Goal: Information Seeking & Learning: Learn about a topic

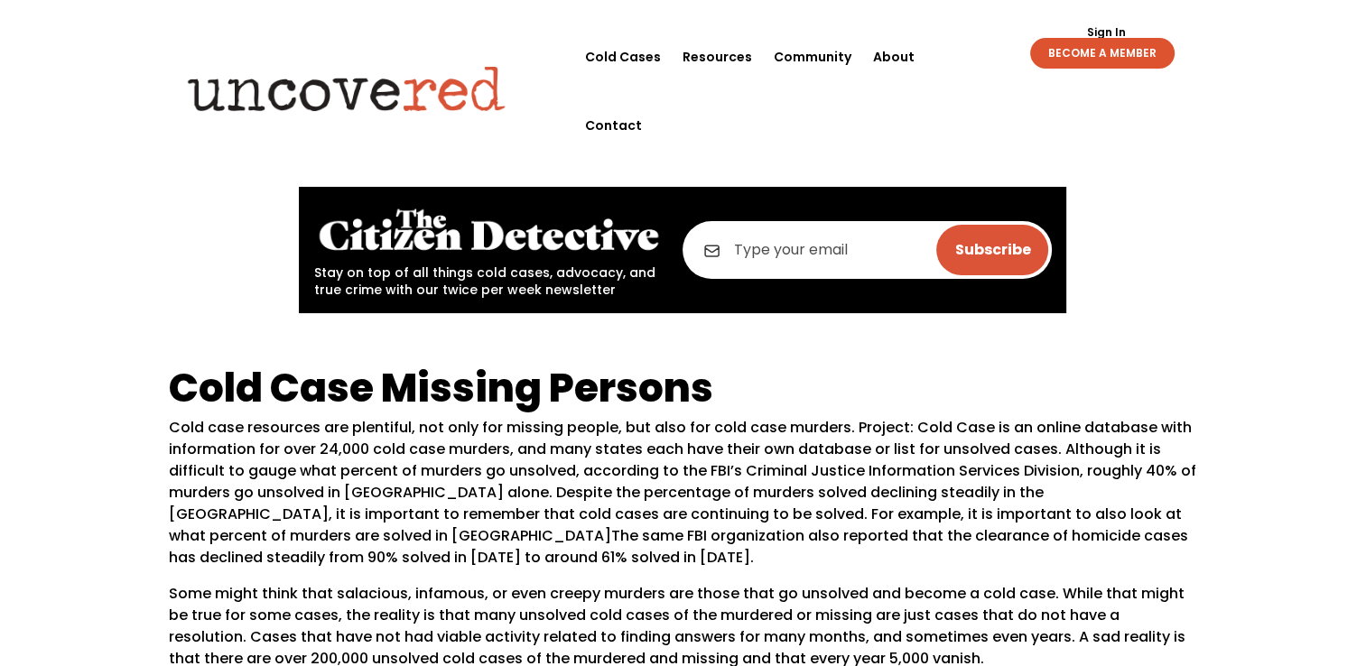
scroll to position [181, 0]
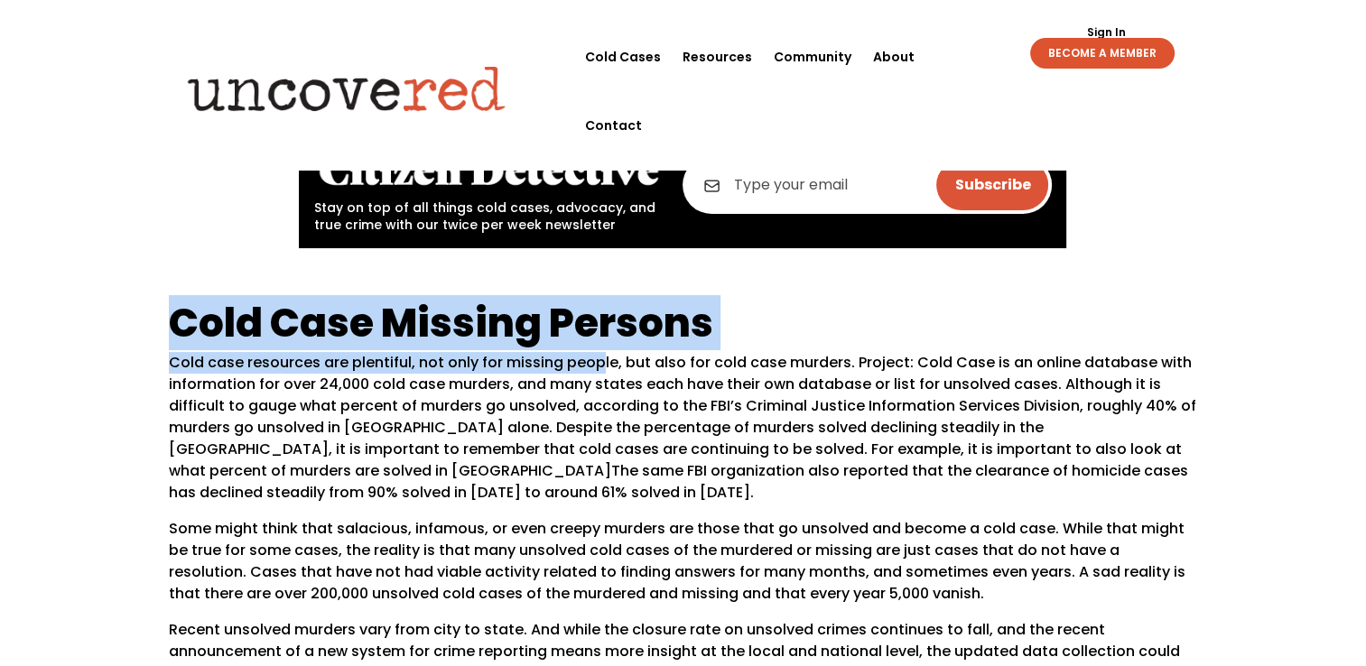
drag, startPoint x: 177, startPoint y: 349, endPoint x: 594, endPoint y: 371, distance: 417.6
click at [342, 361] on p "Cold case resources are plentiful, not only for missing people, but also for co…" at bounding box center [683, 435] width 1029 height 166
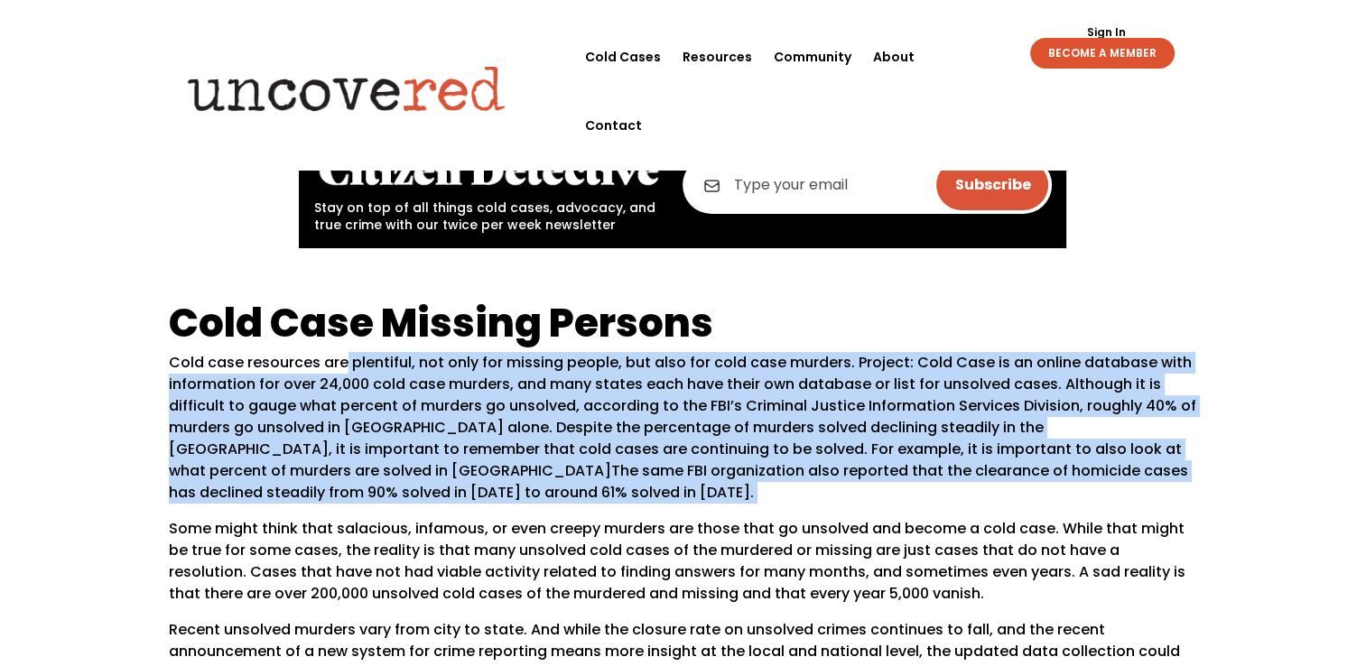
drag, startPoint x: 342, startPoint y: 361, endPoint x: 962, endPoint y: 500, distance: 635.6
click at [962, 500] on p "Cold case resources are plentiful, not only for missing people, but also for co…" at bounding box center [683, 435] width 1029 height 166
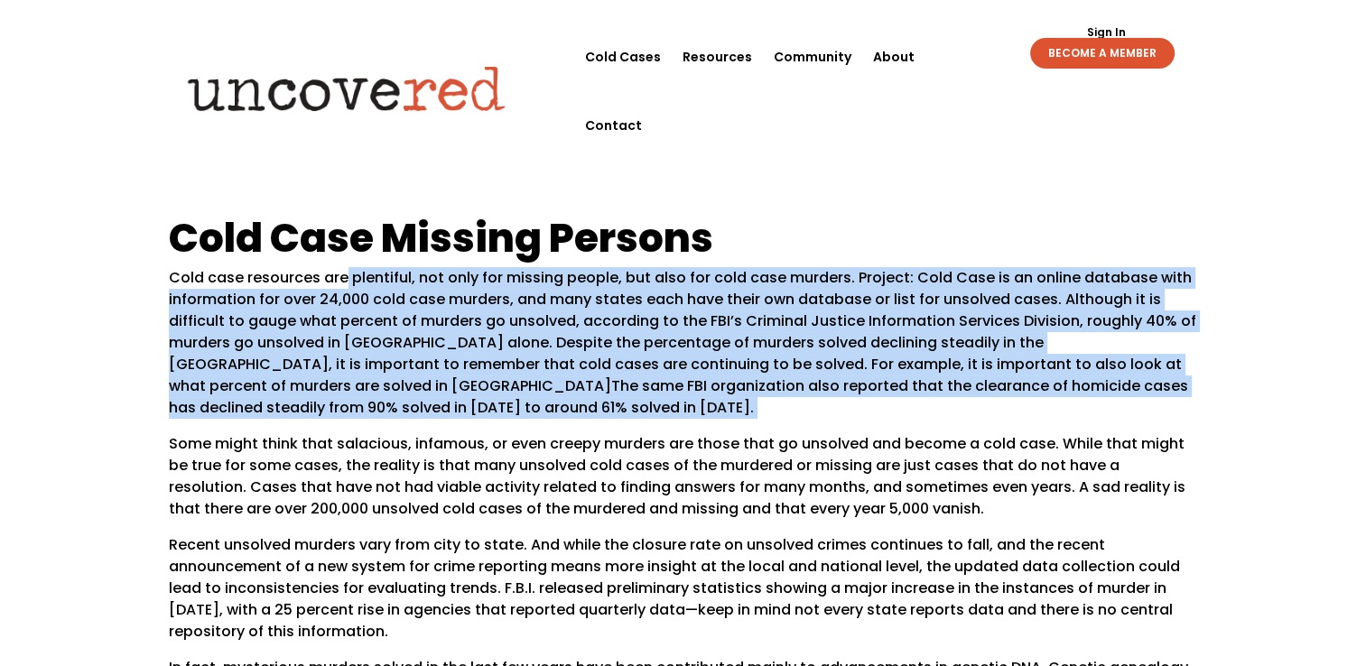
scroll to position [271, 0]
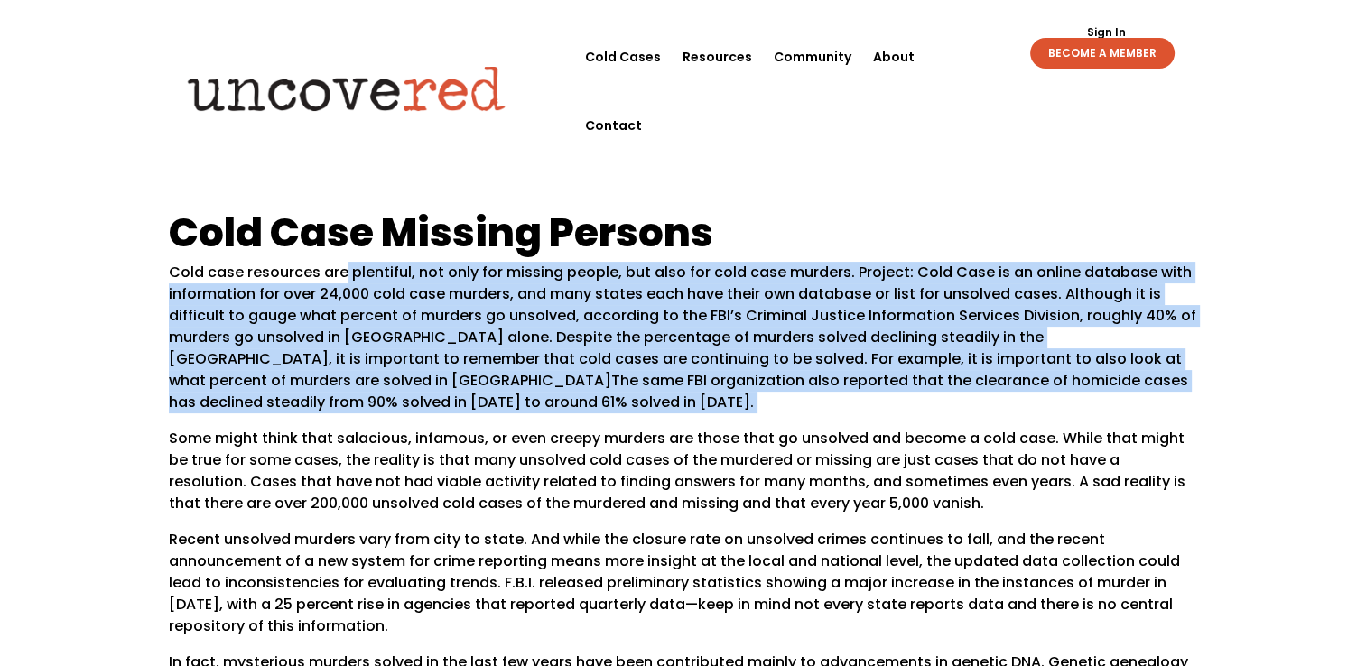
click at [491, 413] on p "Cold case resources are plentiful, not only for missing people, but also for co…" at bounding box center [683, 345] width 1029 height 166
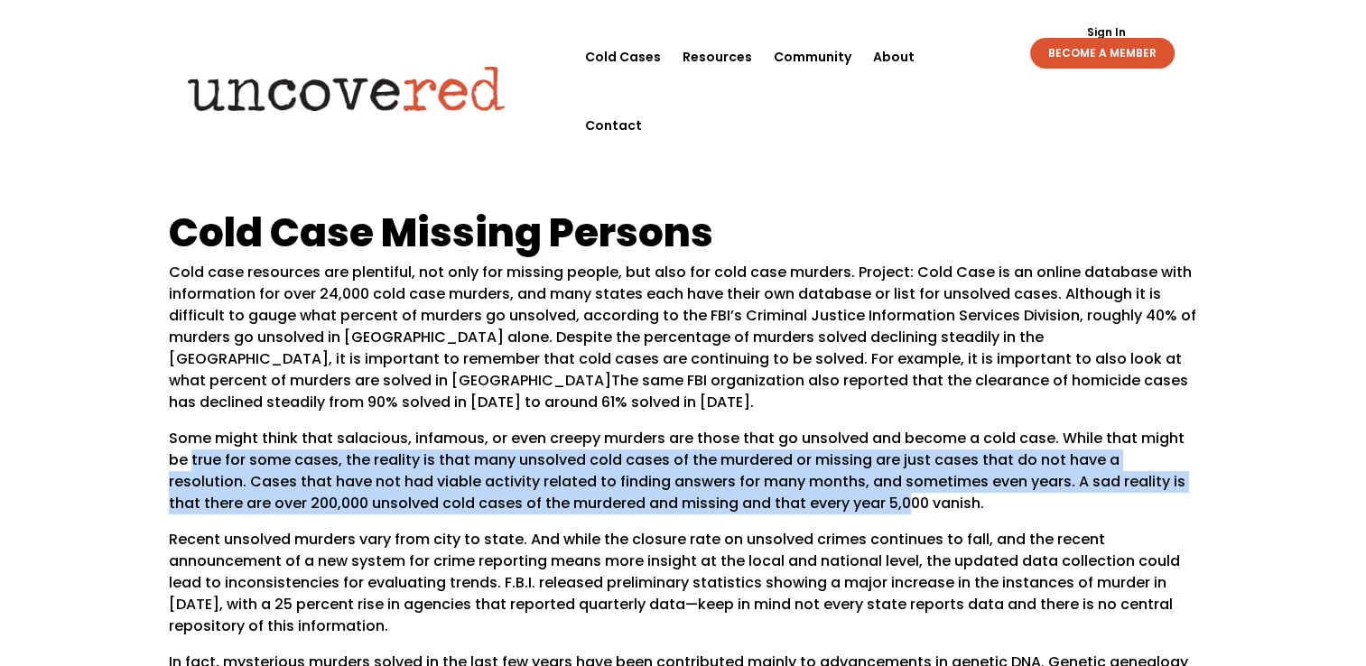
drag, startPoint x: 170, startPoint y: 450, endPoint x: 837, endPoint y: 493, distance: 668.4
click at [837, 493] on p "Some might think that salacious, infamous, or even creepy murders are those tha…" at bounding box center [683, 478] width 1029 height 101
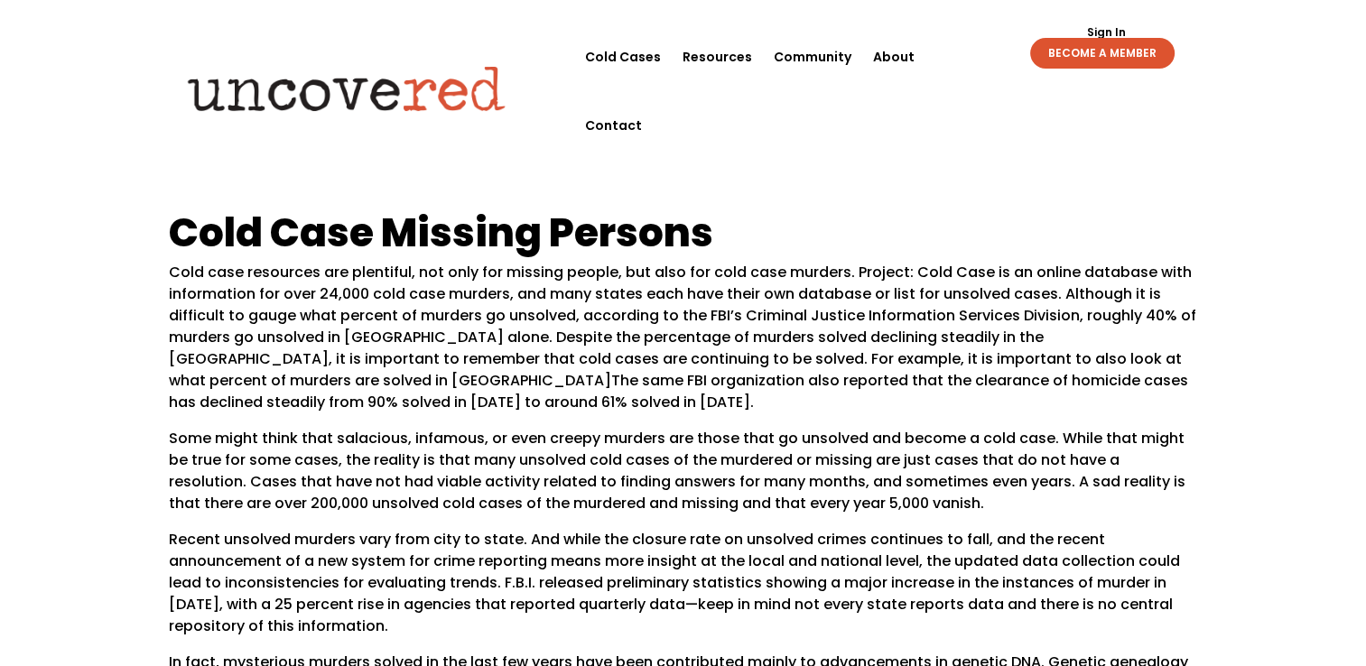
drag, startPoint x: 837, startPoint y: 493, endPoint x: 910, endPoint y: 496, distance: 73.2
click at [910, 496] on p "Some might think that salacious, infamous, or even creepy murders are those tha…" at bounding box center [683, 478] width 1029 height 101
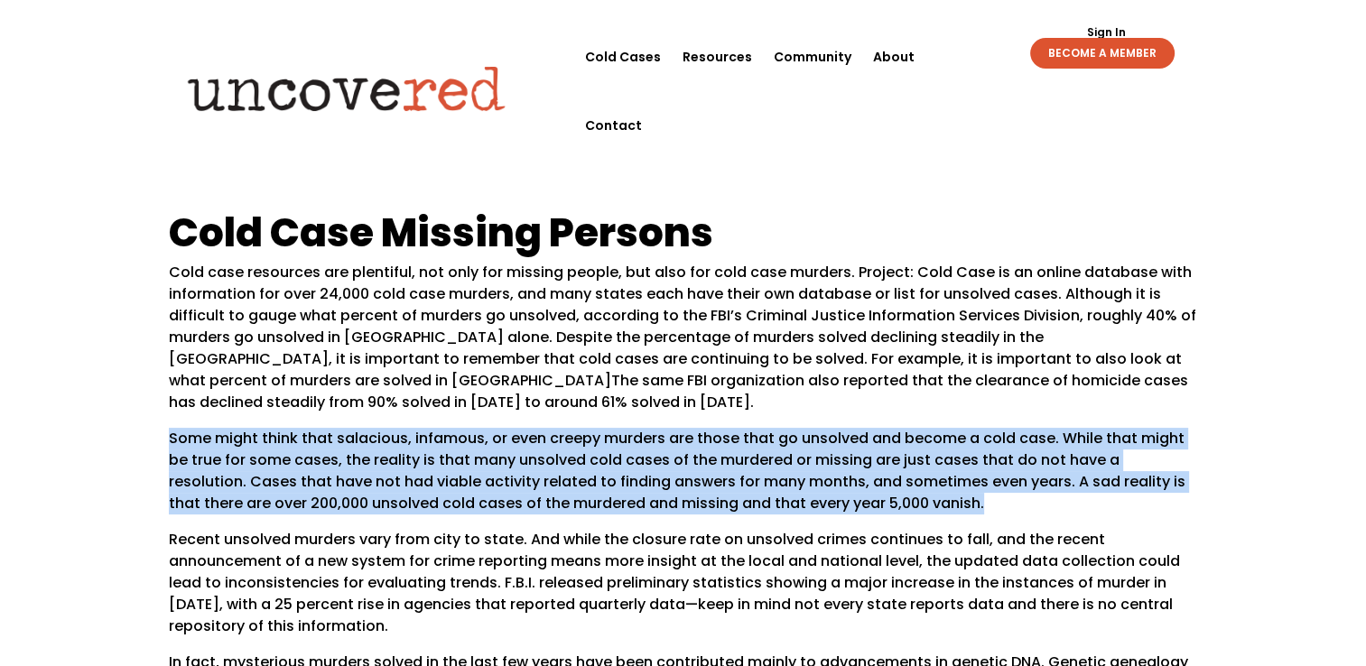
drag, startPoint x: 910, startPoint y: 499, endPoint x: 157, endPoint y: 432, distance: 755.8
click at [157, 432] on div "Cold Case Missing Persons Cold case resources are plentiful, not only for missi…" at bounding box center [683, 668] width 1366 height 963
drag, startPoint x: 157, startPoint y: 432, endPoint x: 214, endPoint y: 460, distance: 63.4
click at [214, 460] on p "Some might think that salacious, infamous, or even creepy murders are those tha…" at bounding box center [683, 478] width 1029 height 101
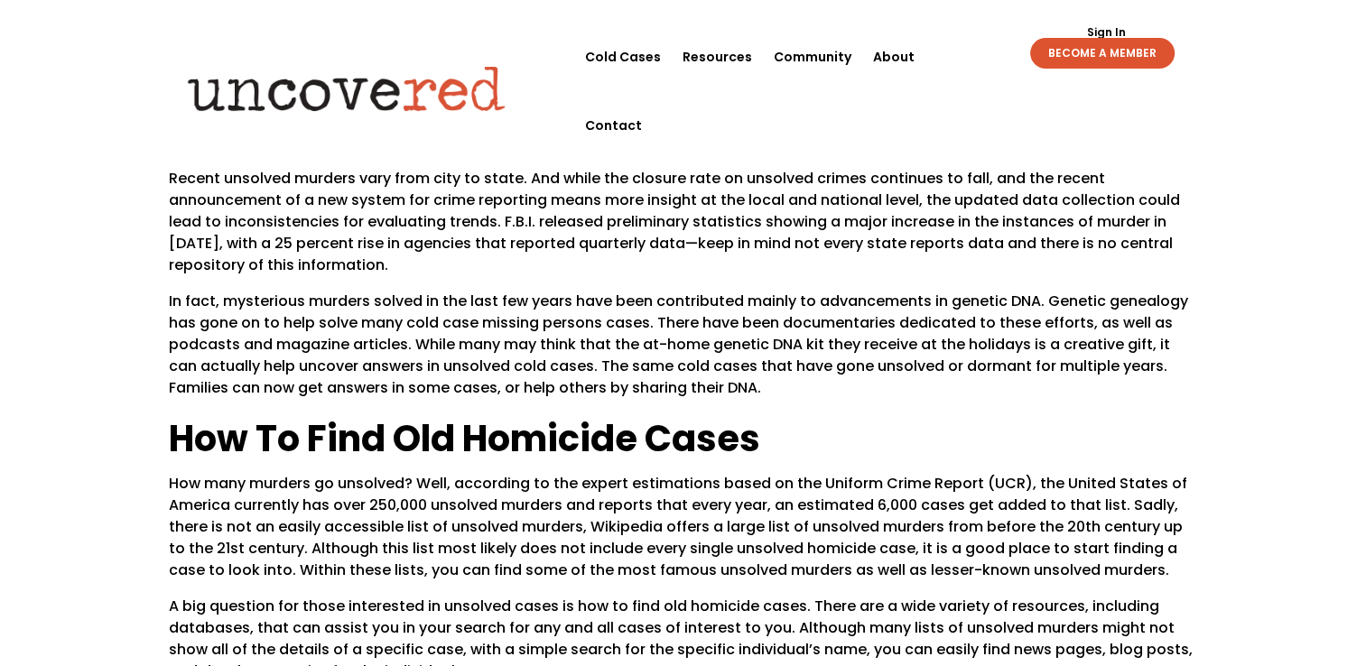
click at [306, 339] on p "In fact, mysterious murders solved in the last few years have been contributed …" at bounding box center [683, 352] width 1029 height 123
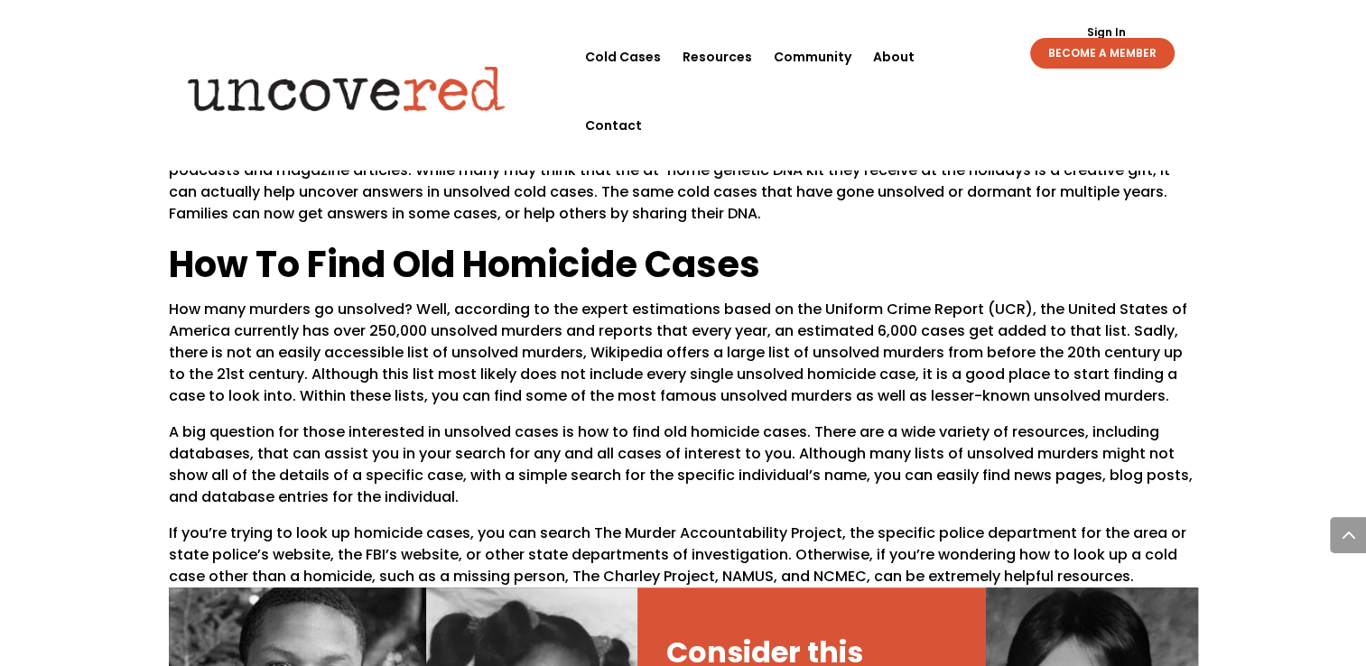
scroll to position [812, 0]
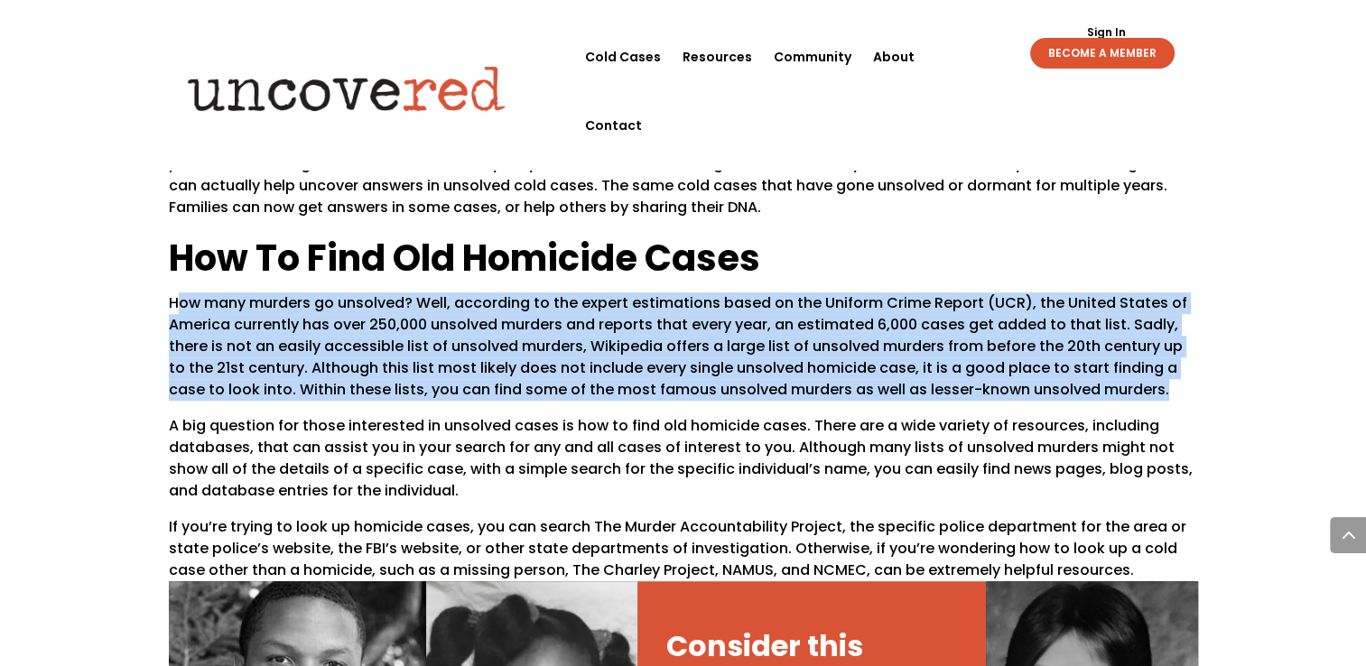
drag, startPoint x: 184, startPoint y: 310, endPoint x: 1146, endPoint y: 386, distance: 965.3
click at [1146, 386] on p "How many murders go unsolved? Well, according to the expert estimations based o…" at bounding box center [683, 353] width 1029 height 123
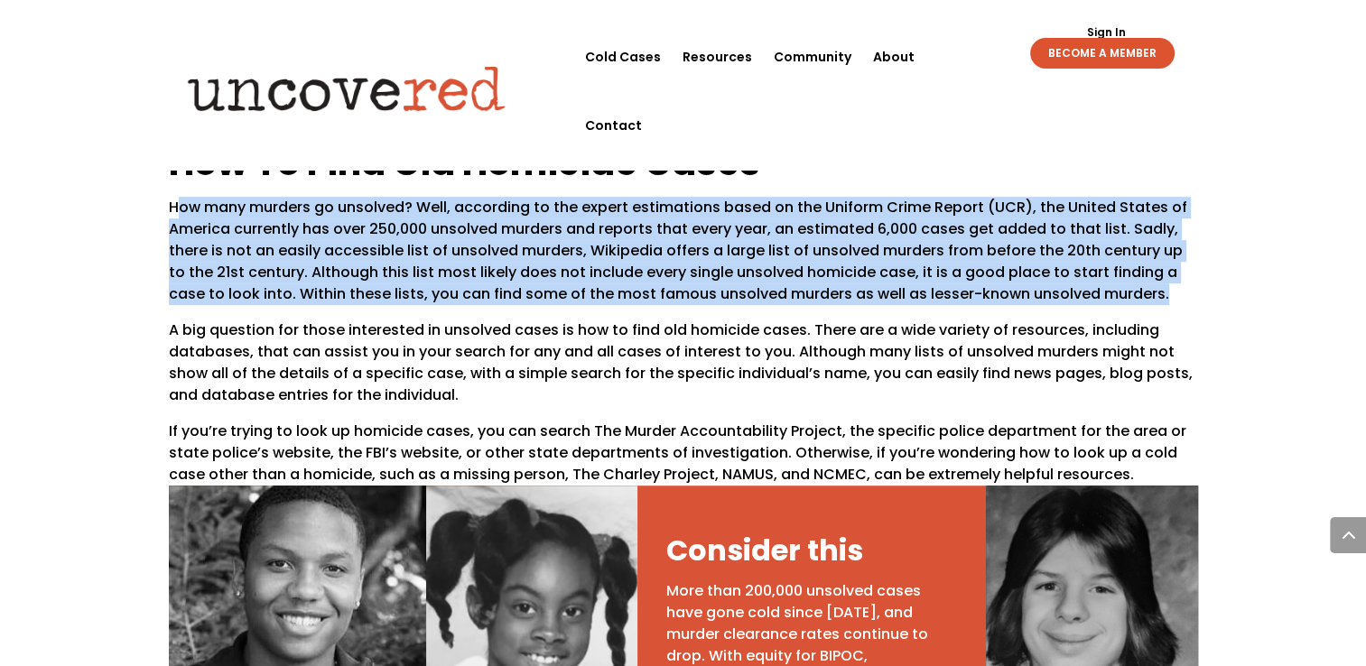
scroll to position [903, 0]
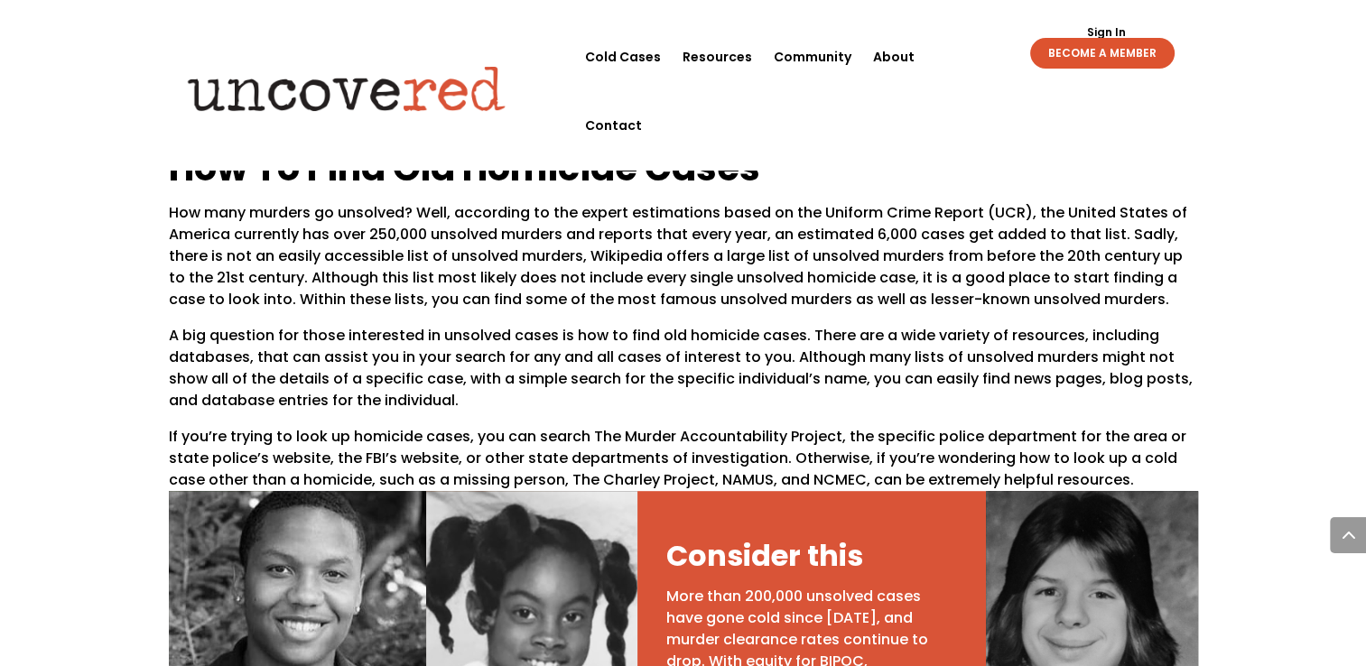
click at [481, 341] on p "A big question for those interested in unsolved cases is how to find old homici…" at bounding box center [683, 375] width 1029 height 101
